Goal: Task Accomplishment & Management: Complete application form

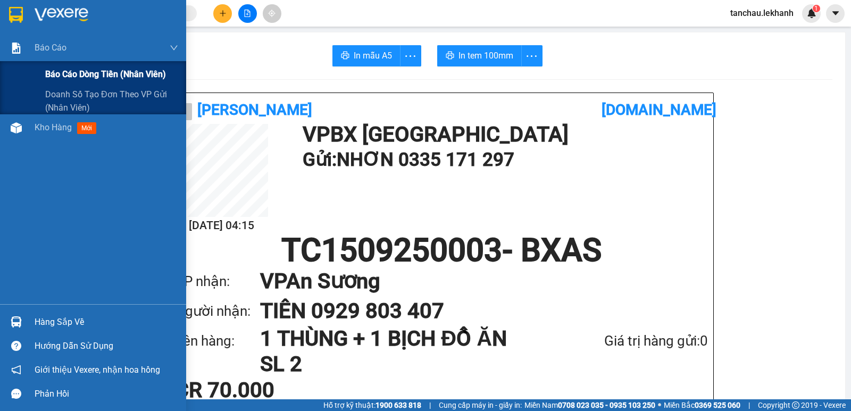
click at [54, 72] on span "Báo cáo dòng tiền (nhân viên)" at bounding box center [105, 74] width 121 height 13
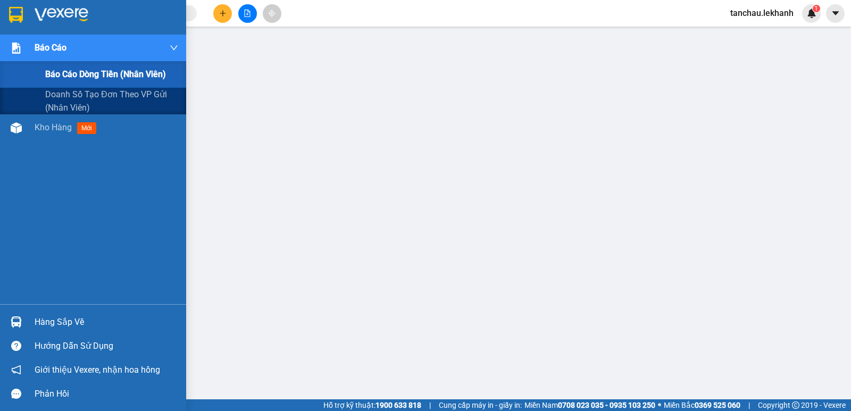
click at [65, 74] on span "Báo cáo dòng tiền (nhân viên)" at bounding box center [105, 74] width 121 height 13
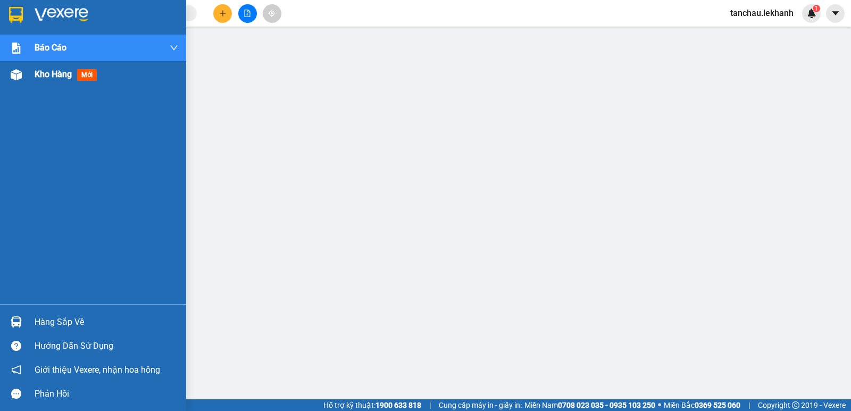
click at [46, 73] on span "Kho hàng" at bounding box center [53, 74] width 37 height 10
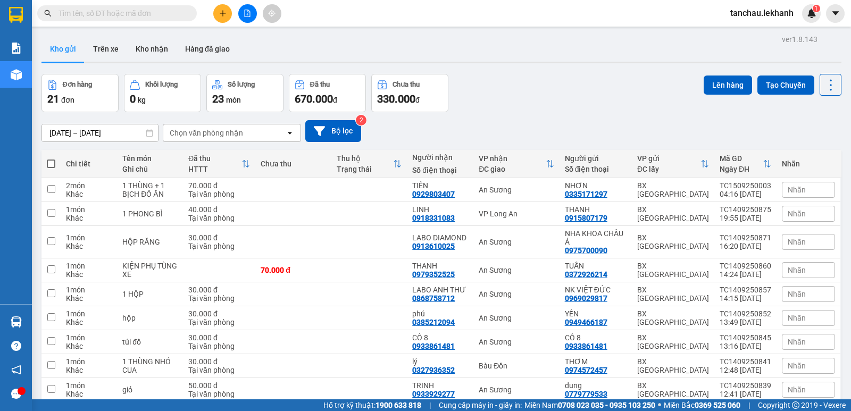
click at [58, 134] on input "[DATE] – [DATE]" at bounding box center [100, 132] width 116 height 17
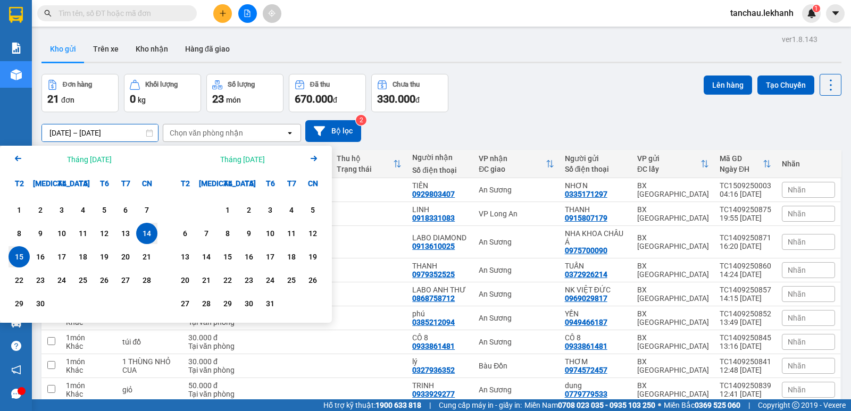
click at [23, 260] on div "15" at bounding box center [19, 257] width 15 height 13
type input "15/09/2025 – 15/09/2025"
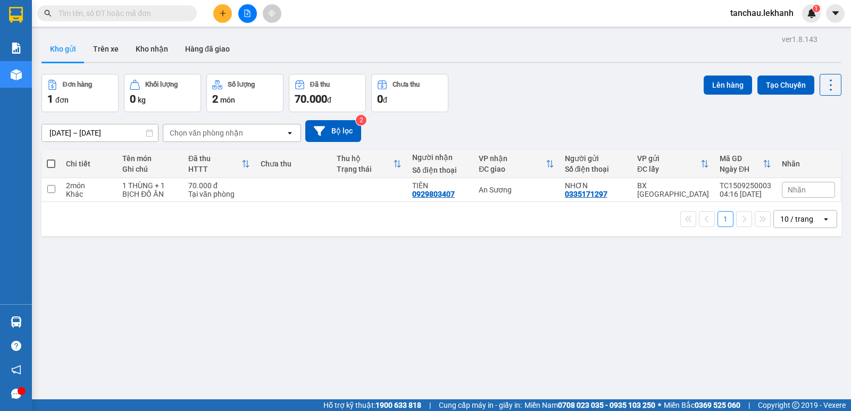
click at [226, 15] on icon "plus" at bounding box center [222, 13] width 7 height 7
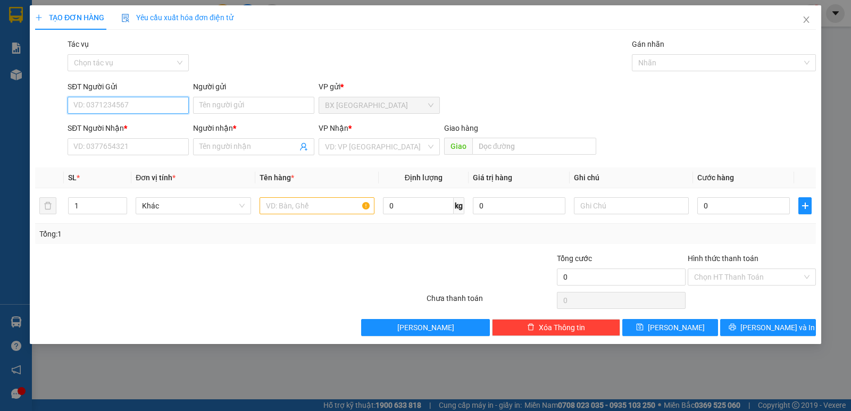
click at [129, 103] on input "SĐT Người Gửi" at bounding box center [128, 105] width 121 height 17
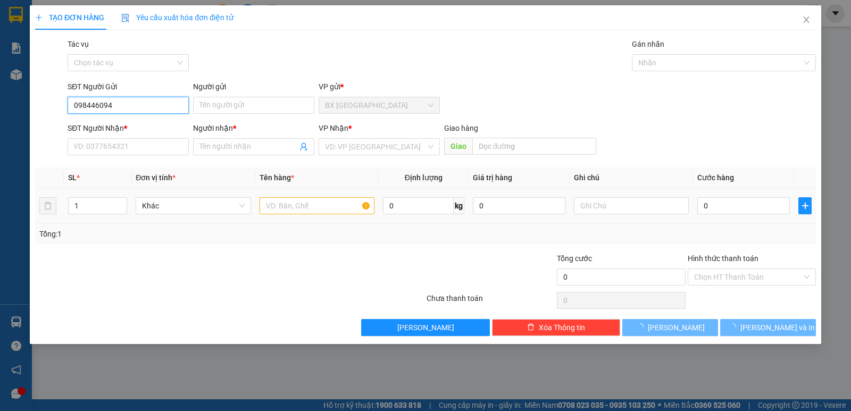
type input "0984460947"
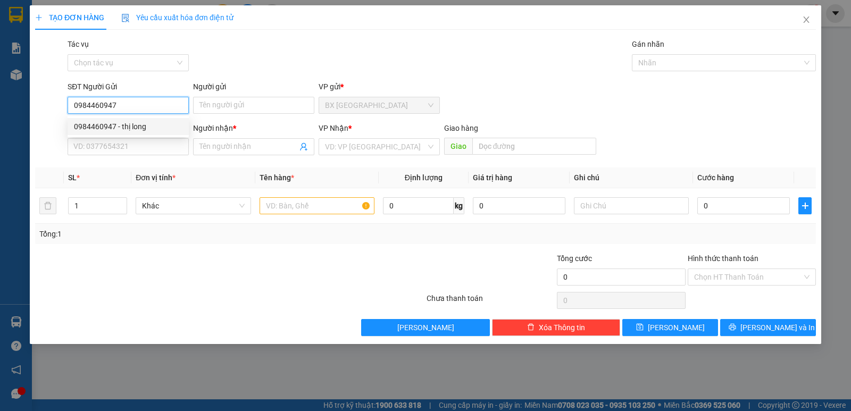
click at [144, 124] on div "0984460947 - thị long" at bounding box center [128, 127] width 109 height 12
type input "thị long"
type input "0393585748"
type input "THU"
type input "60.000"
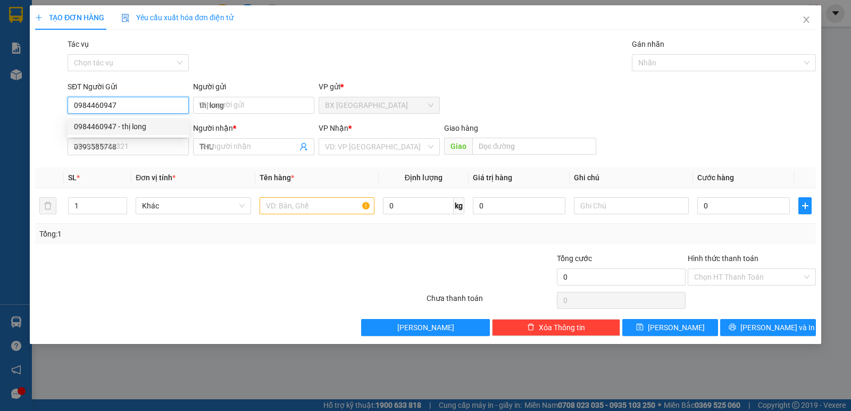
type input "60.000"
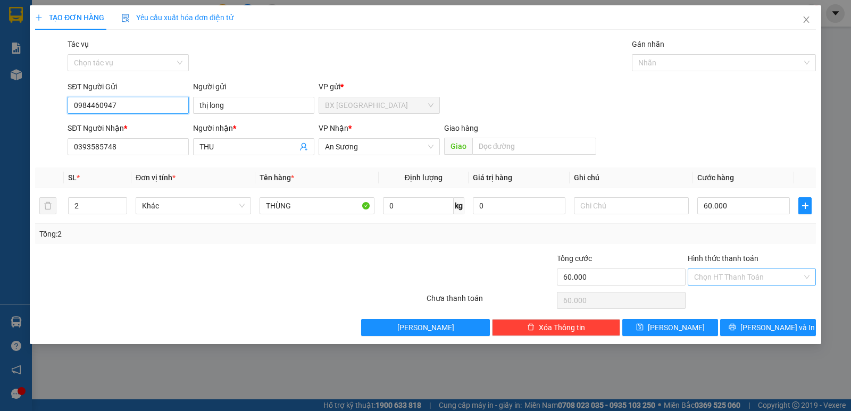
type input "0984460947"
click at [735, 279] on input "Hình thức thanh toán" at bounding box center [748, 277] width 108 height 16
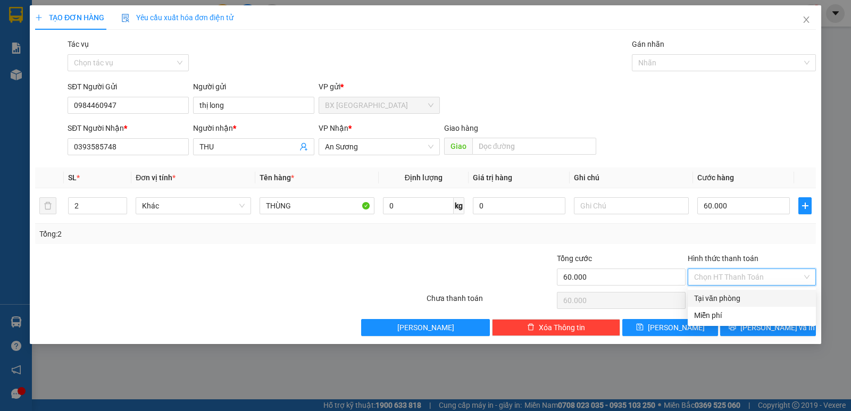
click at [714, 295] on div "Tại văn phòng" at bounding box center [751, 299] width 115 height 12
type input "0"
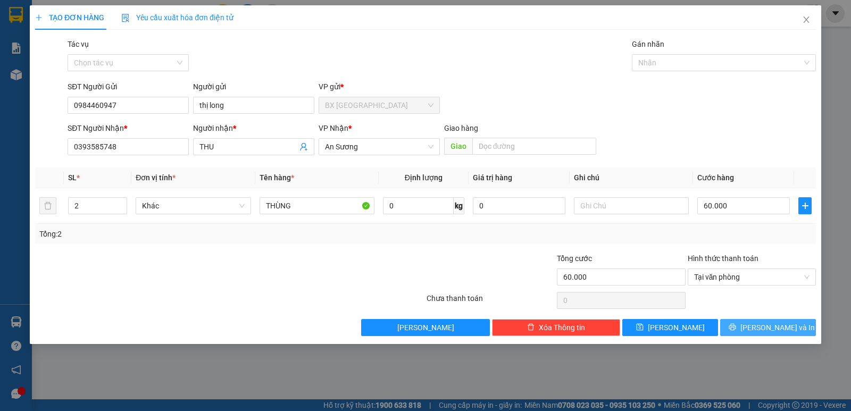
click at [769, 327] on span "Lưu và In" at bounding box center [777, 328] width 74 height 12
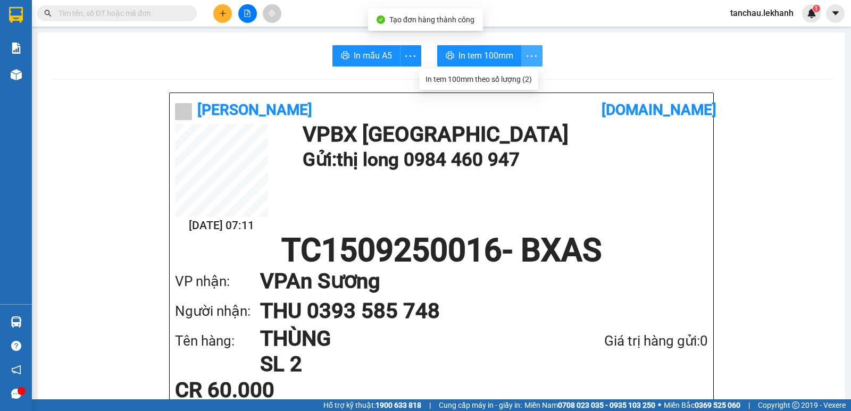
click at [533, 54] on icon "more" at bounding box center [531, 55] width 13 height 13
click at [506, 78] on div "In tem 100mm theo số lượng (2)" at bounding box center [479, 79] width 106 height 12
